Goal: Task Accomplishment & Management: Manage account settings

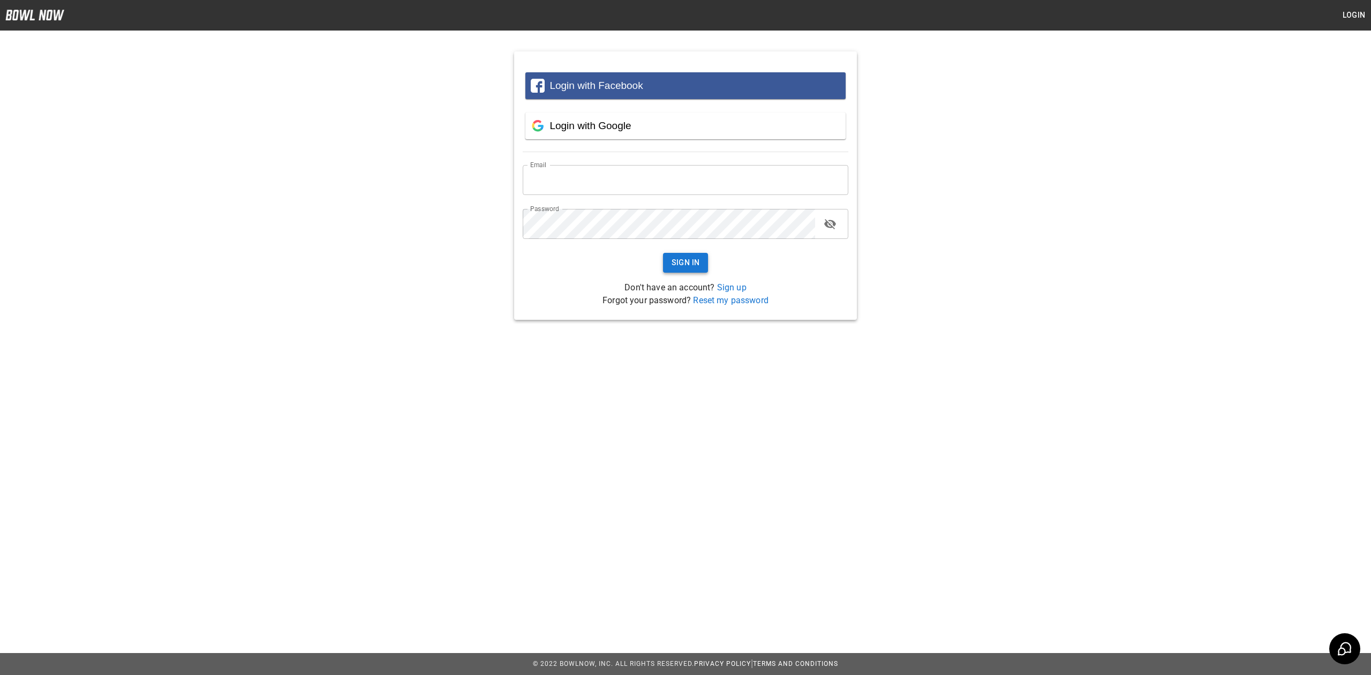
type input "**********"
click at [694, 269] on button "Sign In" at bounding box center [686, 263] width 46 height 20
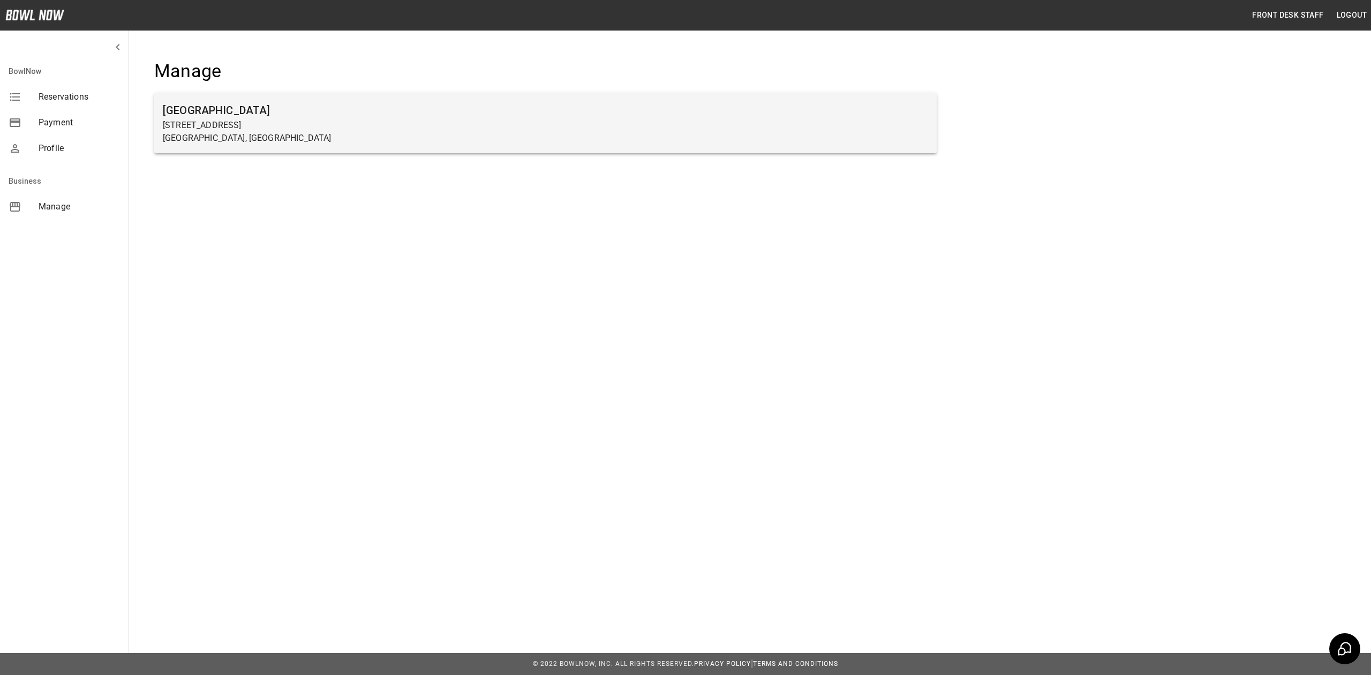
click at [293, 122] on p "[STREET_ADDRESS]" at bounding box center [546, 125] width 766 height 13
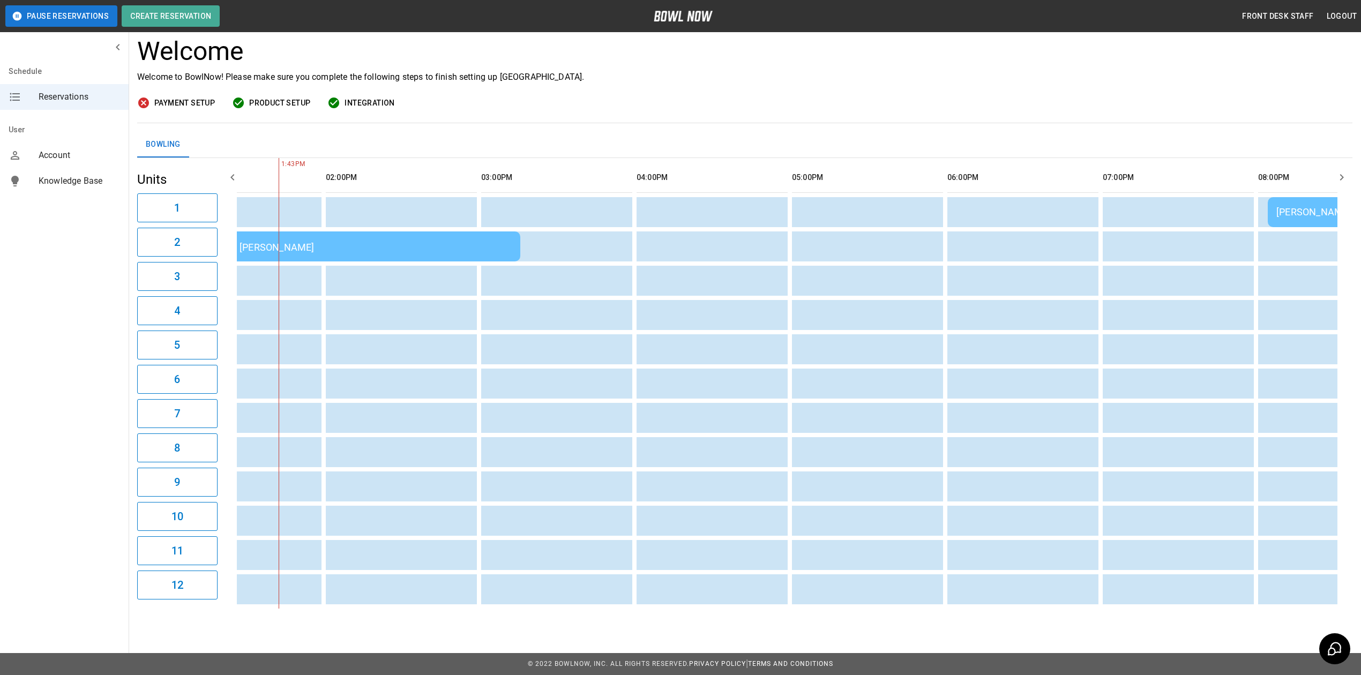
scroll to position [0, 384]
